Goal: Information Seeking & Learning: Learn about a topic

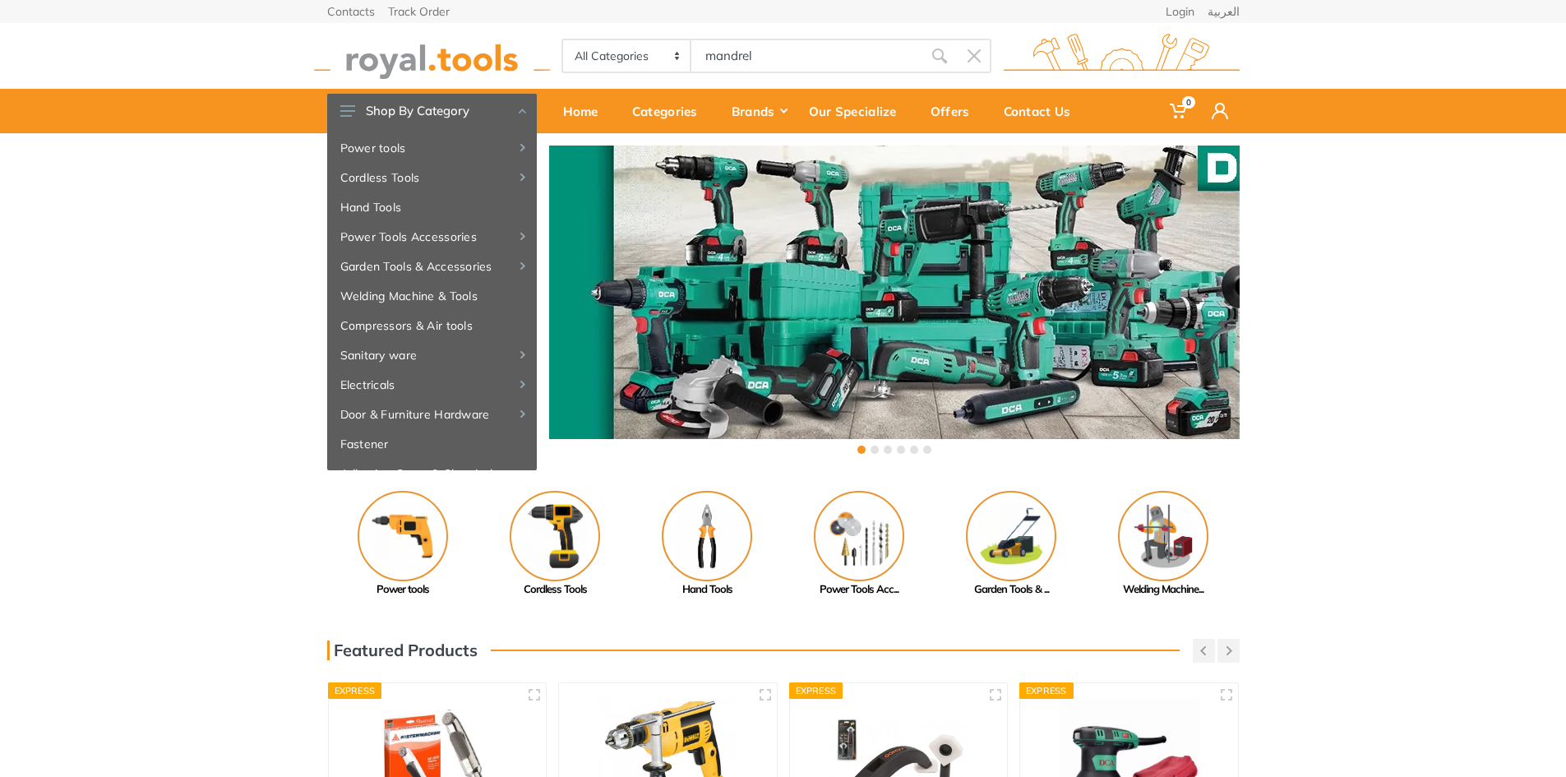
type input "mandrel"
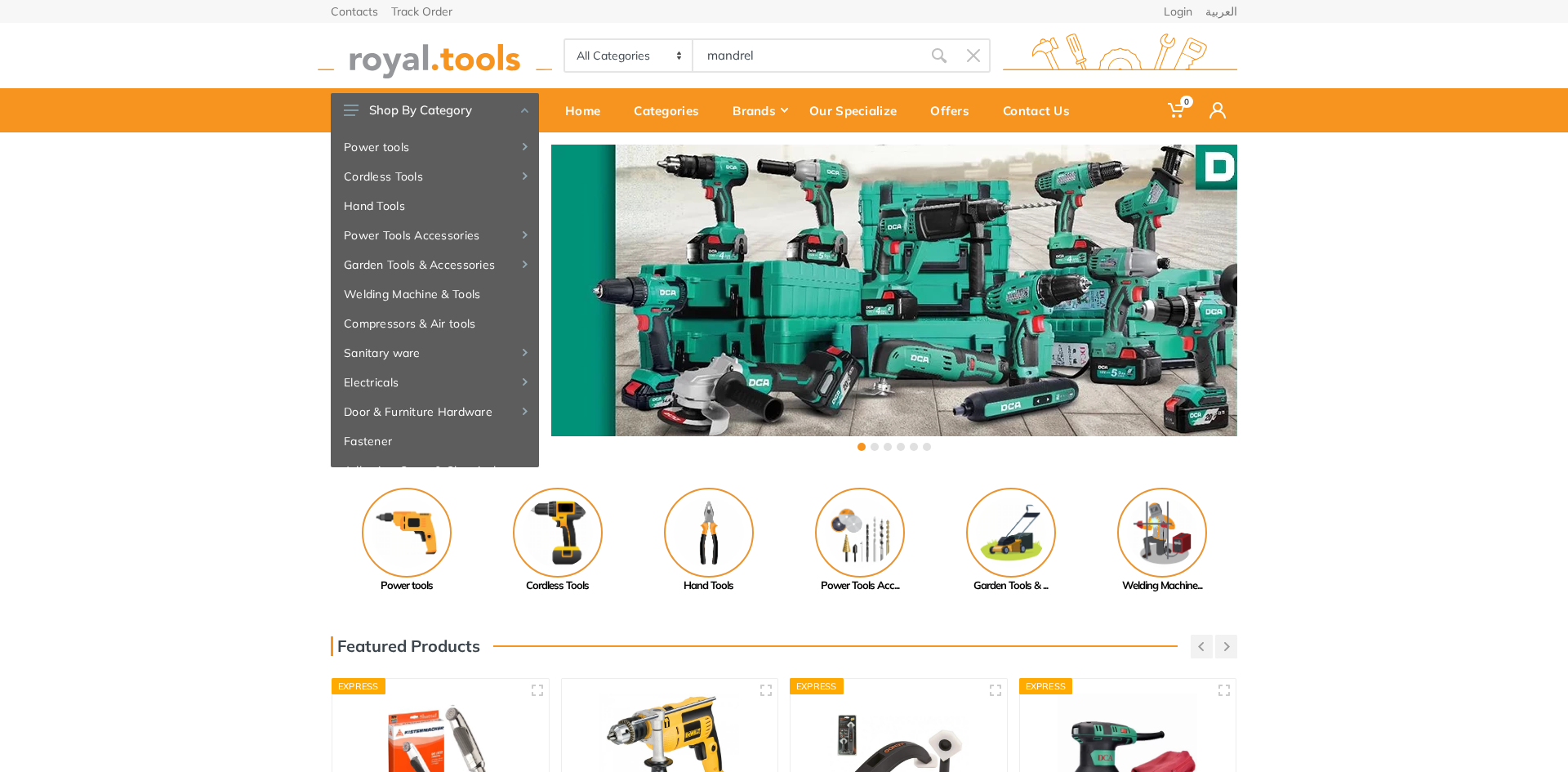
type input "mandrel"
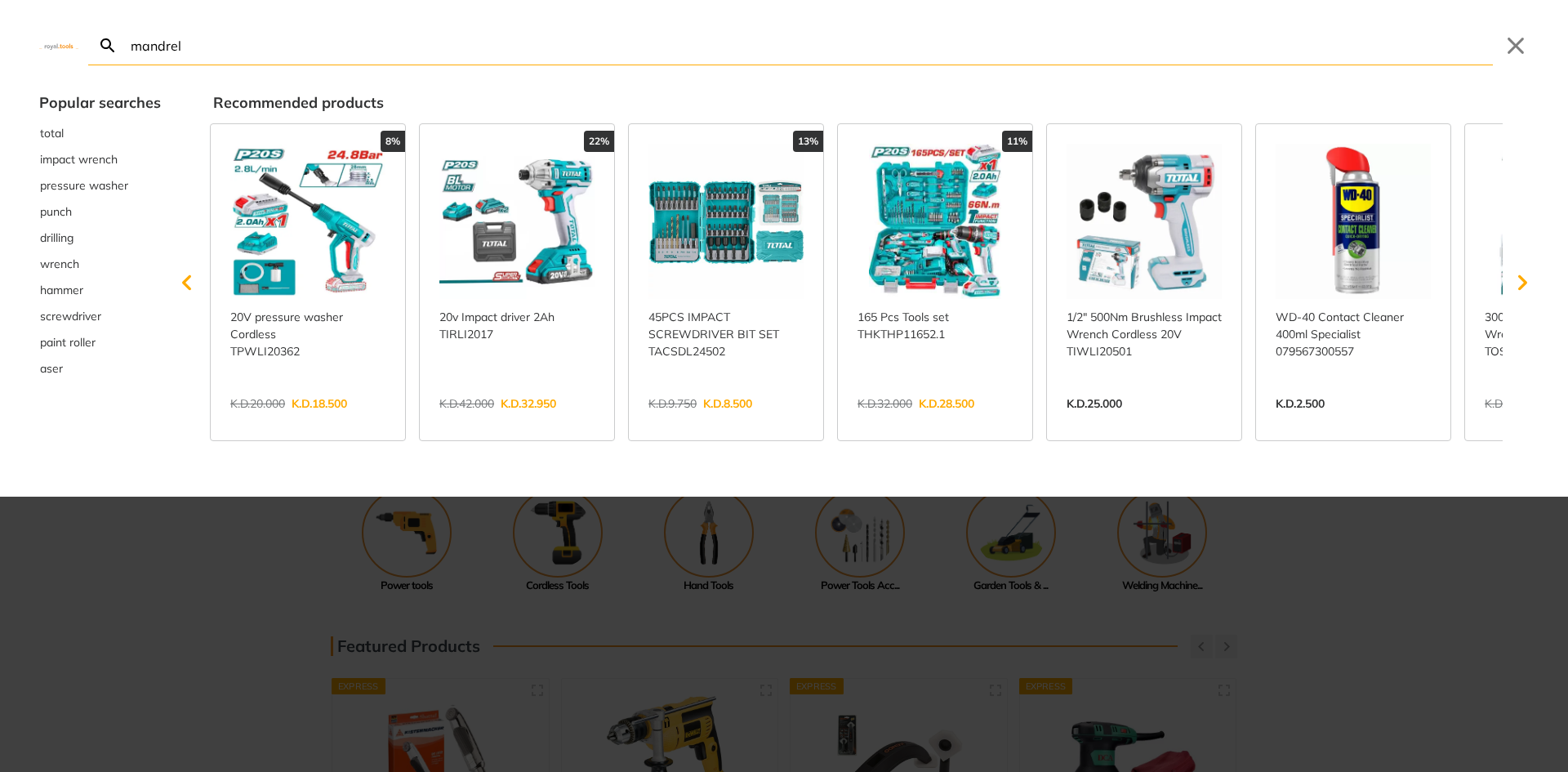
type input "mandrel"
